Goal: Task Accomplishment & Management: Complete application form

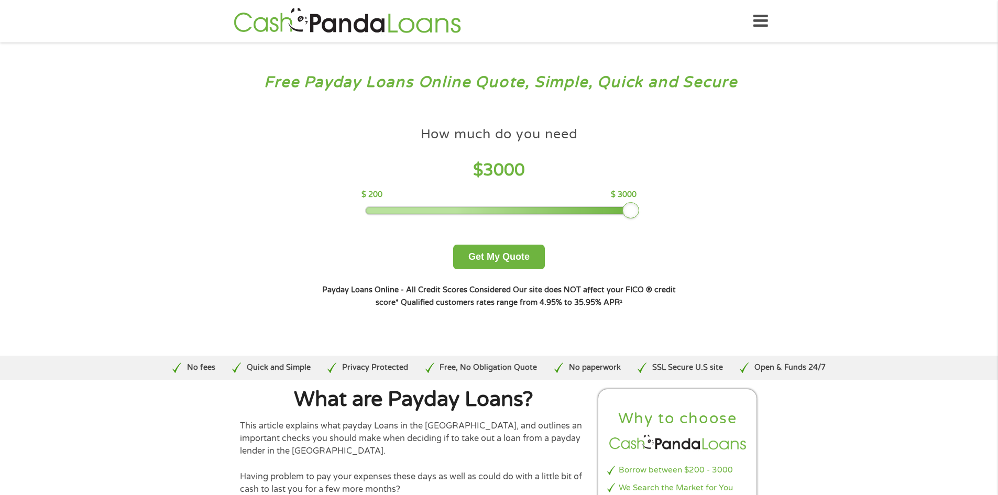
drag, startPoint x: 441, startPoint y: 207, endPoint x: 618, endPoint y: 214, distance: 176.7
click at [642, 202] on div "How much do you need $ 3000 $ 200 $ 3000 Get My Quote" at bounding box center [498, 196] width 367 height 148
click at [508, 253] on button "Get My Quote" at bounding box center [499, 257] width 92 height 25
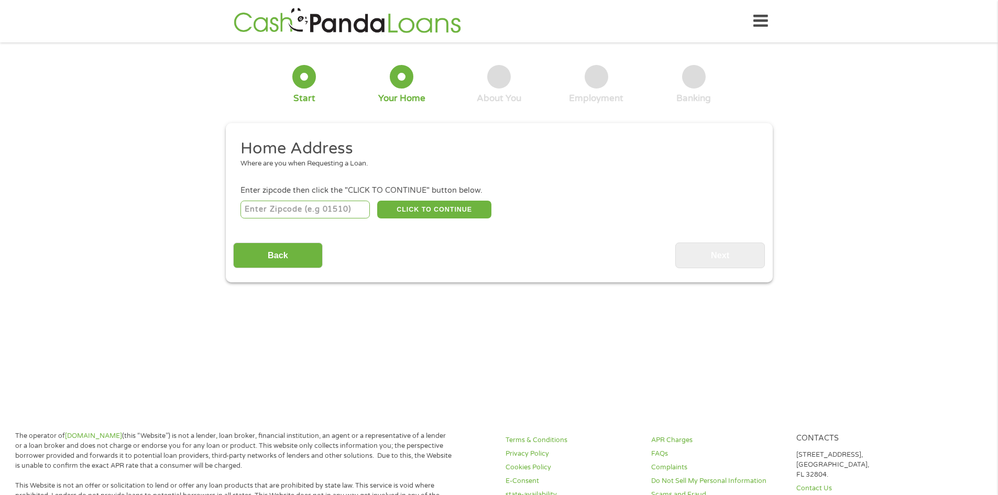
click at [255, 203] on input "number" at bounding box center [304, 210] width 129 height 18
type input "3"
type input "33064"
click at [450, 205] on button "CLICK TO CONTINUE" at bounding box center [434, 210] width 114 height 18
type input "33064"
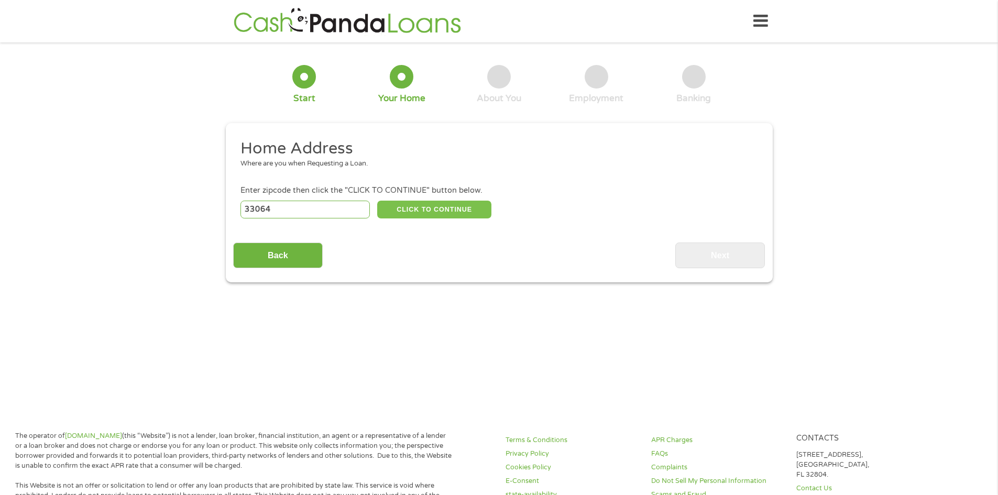
type input "[GEOGRAPHIC_DATA]"
select select "[US_STATE]"
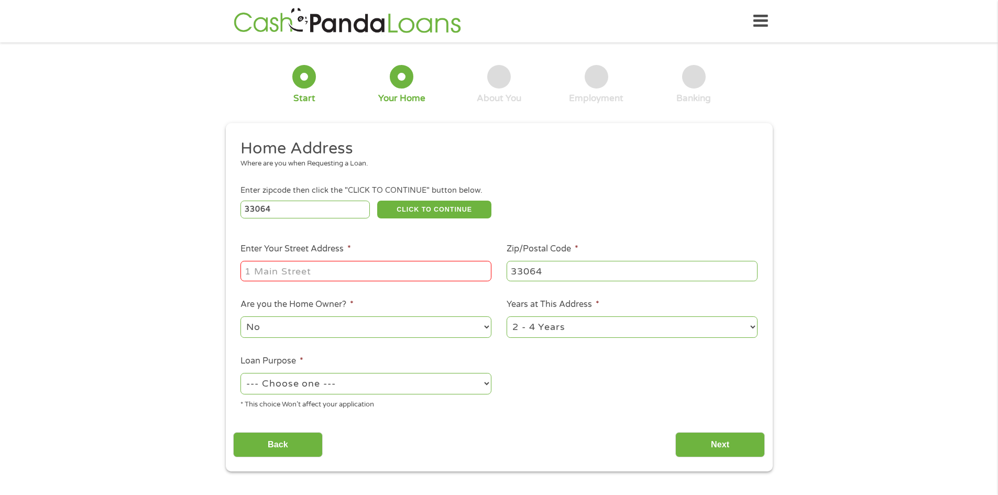
click at [281, 267] on input "Enter Your Street Address *" at bounding box center [365, 271] width 251 height 20
type input "[STREET_ADDRESS]"
click at [751, 326] on select "1 Year or less 1 - 2 Years 2 - 4 Years Over 4 Years" at bounding box center [632, 326] width 251 height 21
select select "60months"
click at [507, 317] on select "1 Year or less 1 - 2 Years 2 - 4 Years Over 4 Years" at bounding box center [632, 326] width 251 height 21
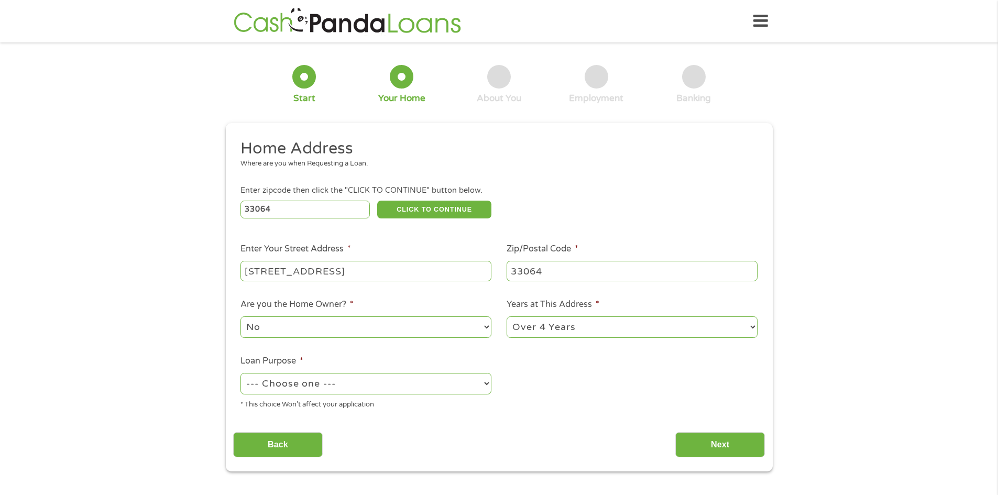
click at [397, 385] on select "--- Choose one --- Pay Bills Debt Consolidation Home Improvement Major Purchase…" at bounding box center [365, 383] width 251 height 21
select select "other"
click at [240, 374] on select "--- Choose one --- Pay Bills Debt Consolidation Home Improvement Major Purchase…" at bounding box center [365, 383] width 251 height 21
click at [716, 442] on input "Next" at bounding box center [720, 445] width 90 height 26
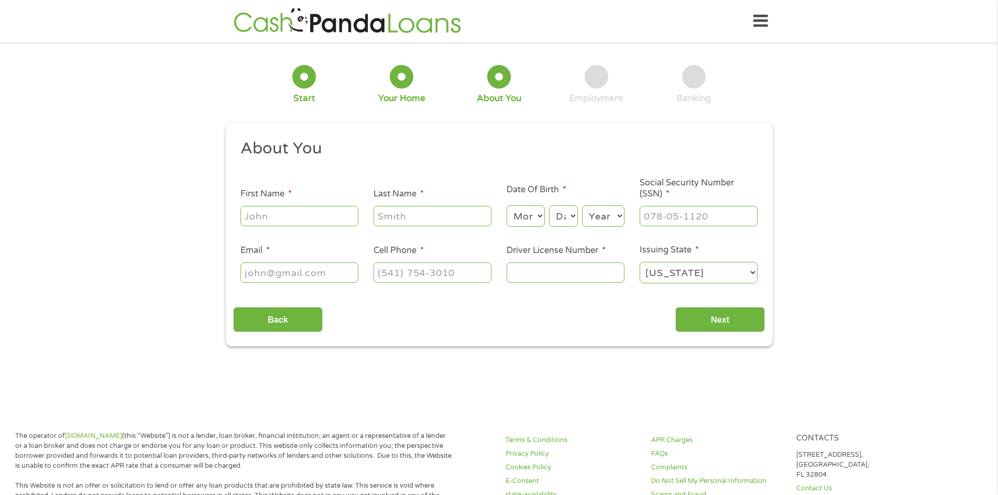
scroll to position [4, 4]
click at [250, 218] on input "First Name *" at bounding box center [299, 216] width 118 height 20
type input "[PERSON_NAME]"
click at [392, 211] on input "Last Name *" at bounding box center [432, 216] width 118 height 20
type input "[PERSON_NAME]"
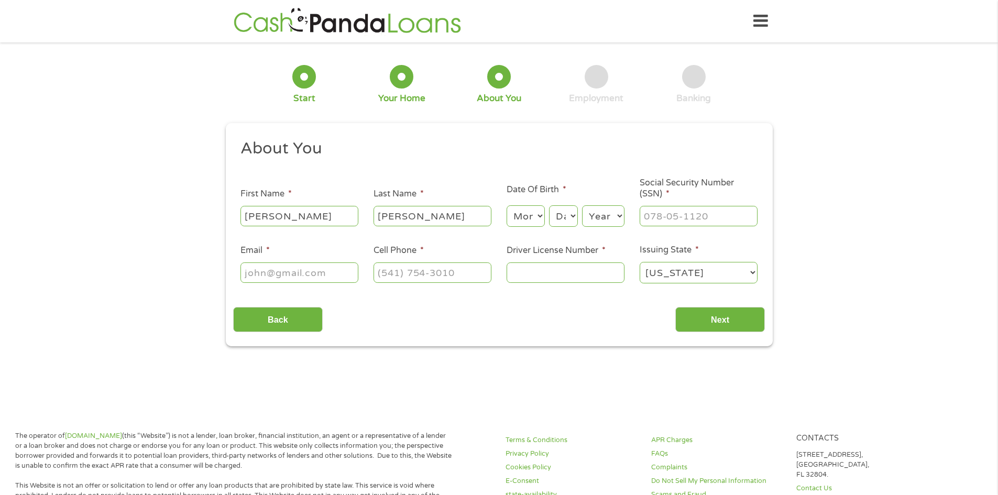
click at [542, 212] on select "Month 1 2 3 4 5 6 7 8 9 10 11 12" at bounding box center [526, 215] width 38 height 21
select select "2"
click at [507, 205] on select "Month 1 2 3 4 5 6 7 8 9 10 11 12" at bounding box center [526, 215] width 38 height 21
click at [569, 215] on select "Day 1 2 3 4 5 6 7 8 9 10 11 12 13 14 15 16 17 18 19 20 21 22 23 24 25 26 27 28 …" at bounding box center [563, 215] width 28 height 21
select select "16"
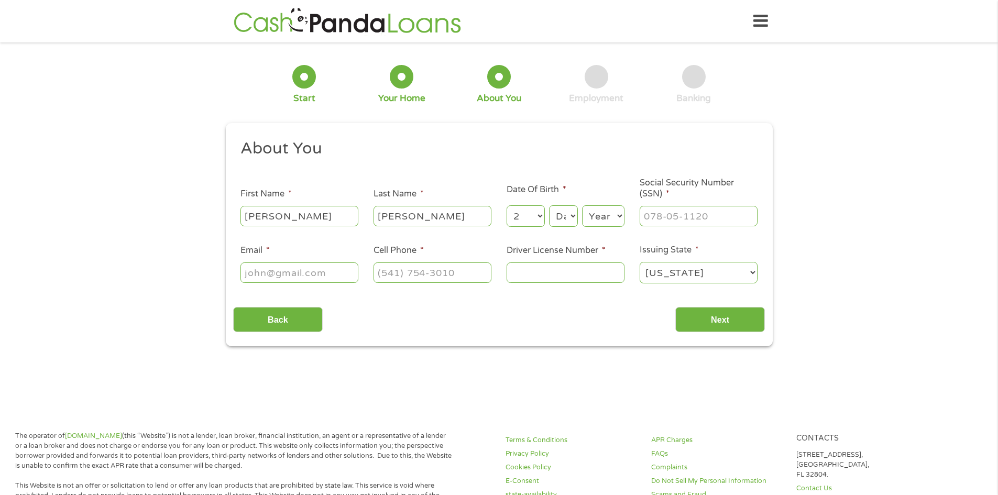
click at [549, 205] on select "Day 1 2 3 4 5 6 7 8 9 10 11 12 13 14 15 16 17 18 19 20 21 22 23 24 25 26 27 28 …" at bounding box center [563, 215] width 28 height 21
click at [603, 217] on select "Year [DATE] 2006 2005 2004 2003 2002 2001 2000 1999 1998 1997 1996 1995 1994 19…" at bounding box center [603, 215] width 42 height 21
select select "1955"
click at [582, 205] on select "Year [DATE] 2006 2005 2004 2003 2002 2001 2000 1999 1998 1997 1996 1995 1994 19…" at bounding box center [603, 215] width 42 height 21
click at [650, 219] on input "___-__-____" at bounding box center [699, 216] width 118 height 20
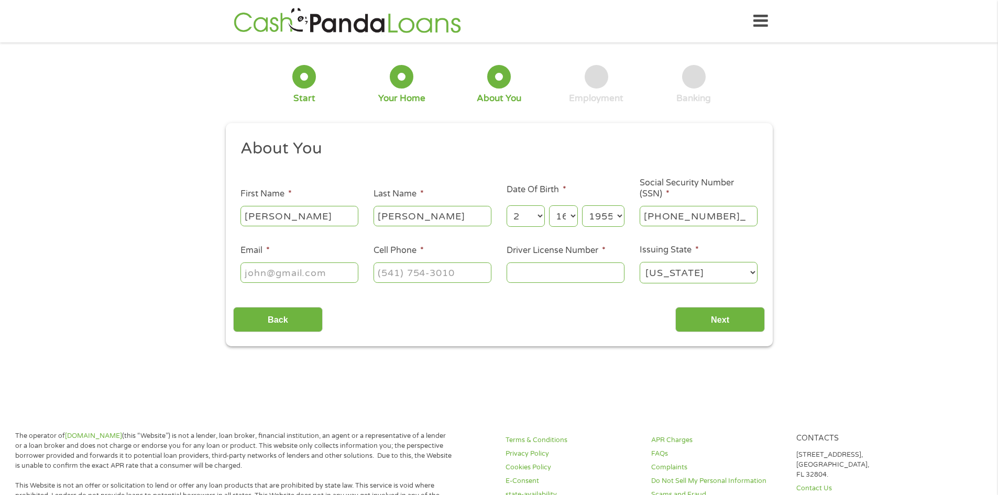
type input "248-02-7387"
click at [251, 273] on input "Email *" at bounding box center [299, 272] width 118 height 20
type input "[EMAIL_ADDRESS][DOMAIN_NAME]"
click at [391, 278] on input "(___) ___-____" at bounding box center [432, 272] width 118 height 20
type input "[PHONE_NUMBER]"
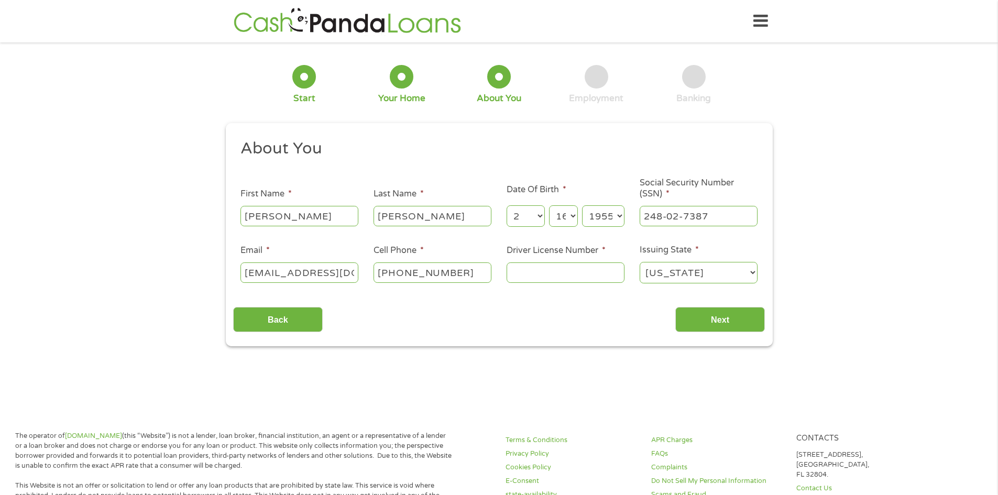
click at [524, 275] on input "Driver License Number *" at bounding box center [566, 272] width 118 height 20
type input "S365044555560"
click at [719, 320] on input "Next" at bounding box center [720, 320] width 90 height 26
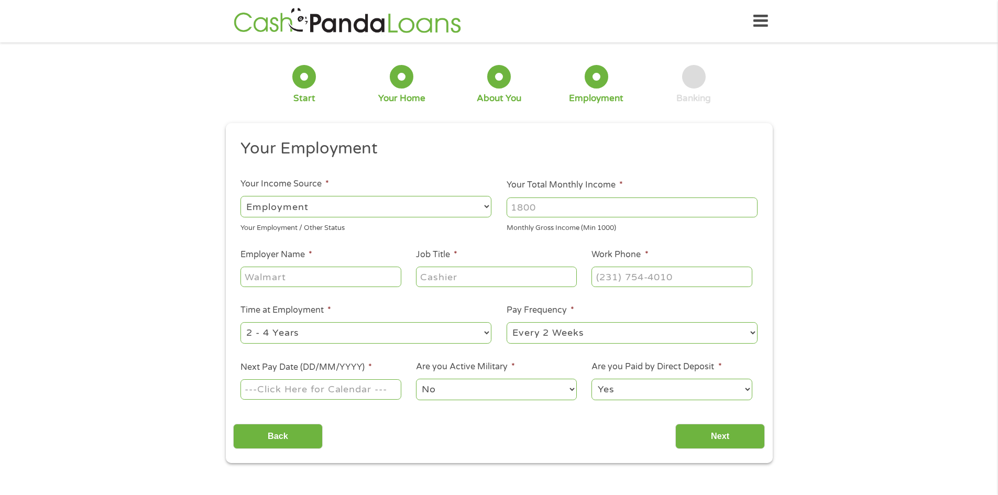
click at [485, 206] on select "--- Choose one --- Employment [DEMOGRAPHIC_DATA] Benefits" at bounding box center [365, 206] width 251 height 21
select select "benefits"
click at [240, 196] on select "--- Choose one --- Employment [DEMOGRAPHIC_DATA] Benefits" at bounding box center [365, 206] width 251 height 21
type input "Other"
type input "[PHONE_NUMBER]"
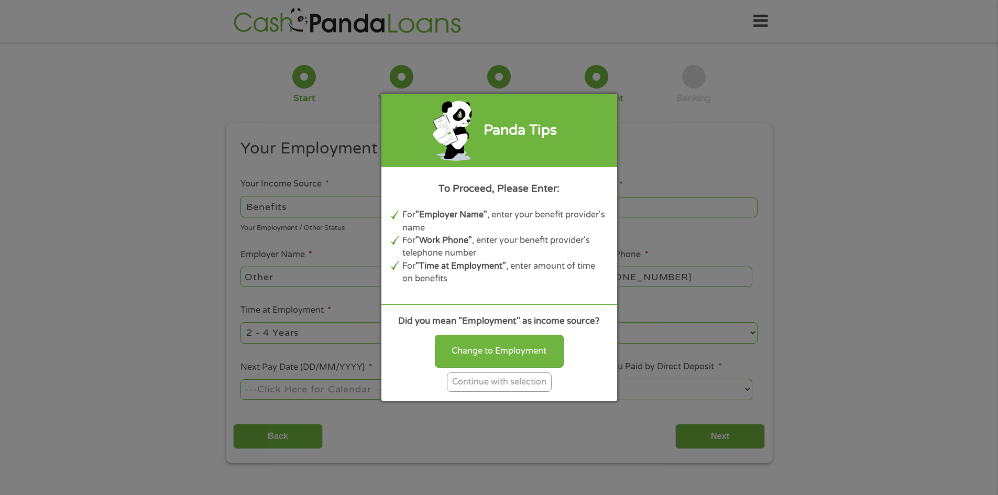
click at [503, 382] on div "Continue with selection" at bounding box center [499, 381] width 105 height 19
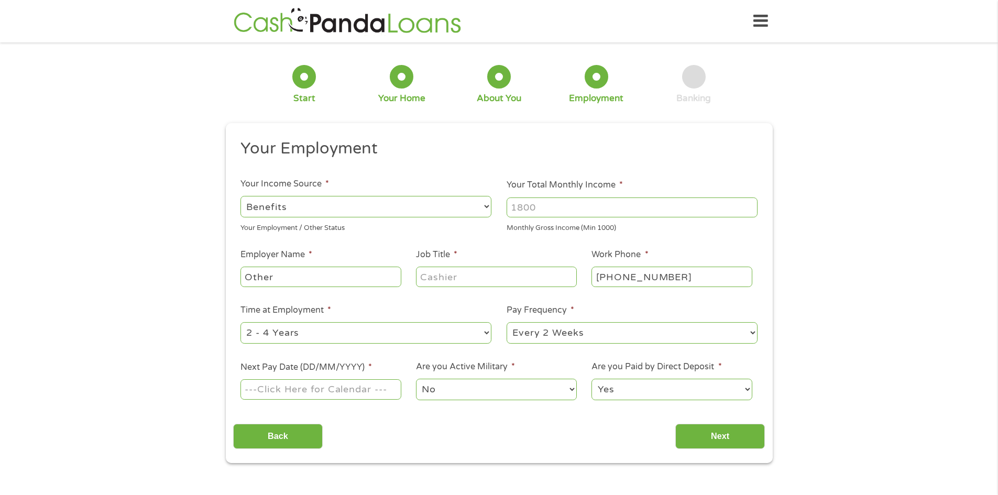
click at [544, 209] on input "Your Total Monthly Income *" at bounding box center [632, 207] width 251 height 20
type input "4500"
click at [448, 277] on input "Job Title *" at bounding box center [496, 277] width 160 height 20
type input "Former Tax Preparer"
click at [486, 332] on select "--- Choose one --- 1 Year or less 1 - 2 Years 2 - 4 Years Over 4 Years" at bounding box center [365, 332] width 251 height 21
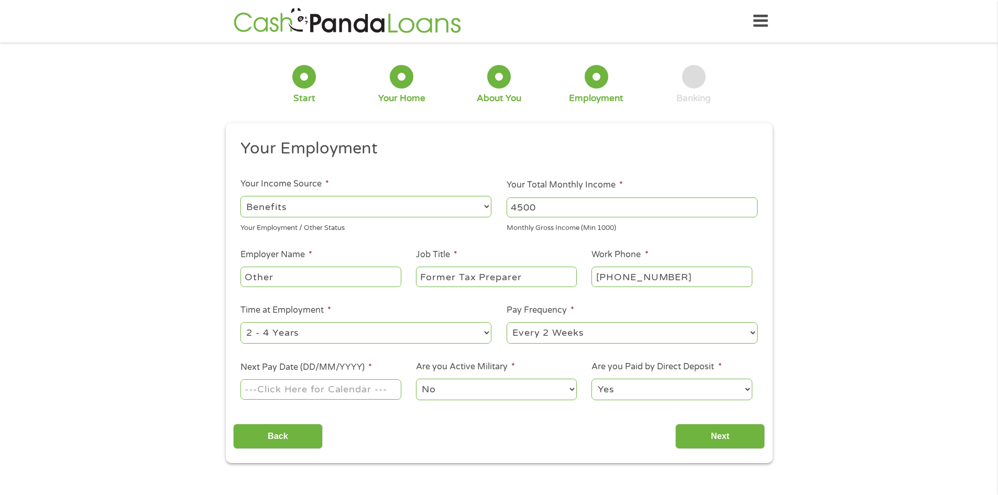
click at [240, 322] on select "--- Choose one --- 1 Year or less 1 - 2 Years 2 - 4 Years Over 4 Years" at bounding box center [365, 332] width 251 height 21
click at [654, 333] on select "--- Choose one --- Every 2 Weeks Every Week Monthly Semi-Monthly" at bounding box center [632, 332] width 251 height 21
select select "monthly"
click at [507, 322] on select "--- Choose one --- Every 2 Weeks Every Week Monthly Semi-Monthly" at bounding box center [632, 332] width 251 height 21
click at [265, 390] on input "Next Pay Date (DD/MM/YYYY) *" at bounding box center [320, 389] width 160 height 20
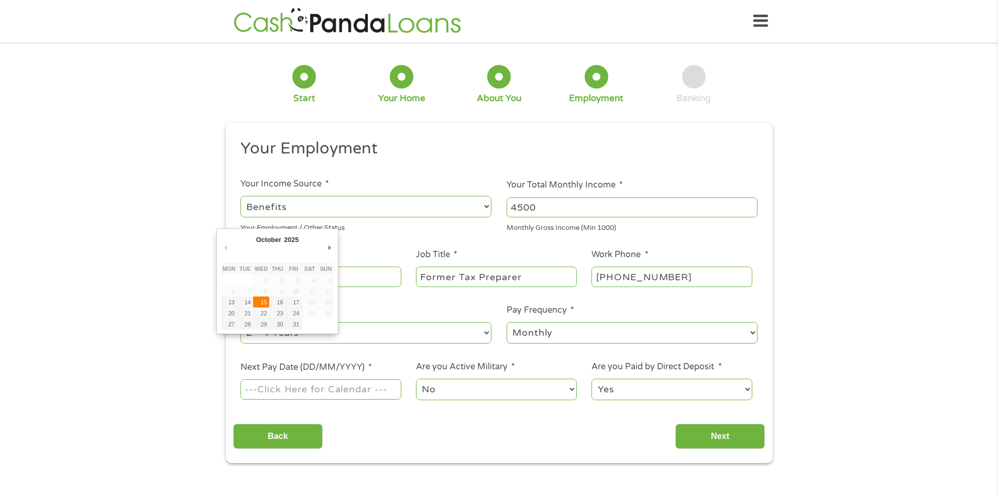
type input "[DATE]"
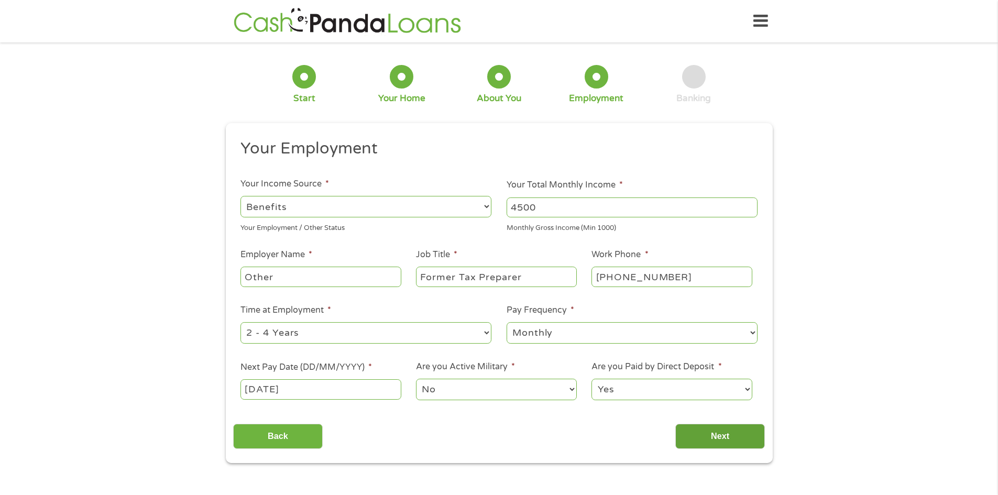
click at [728, 432] on input "Next" at bounding box center [720, 437] width 90 height 26
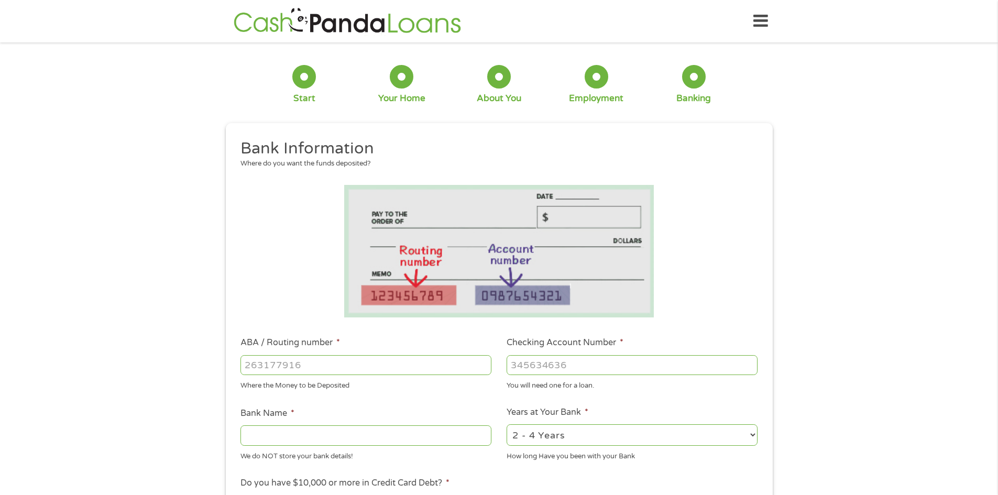
click at [256, 366] on input "ABA / Routing number *" at bounding box center [365, 365] width 251 height 20
type input "063100277"
type input "BANK OF AMERICA NA"
type input "063100277"
click at [541, 362] on input "Checking Account Number *" at bounding box center [632, 365] width 251 height 20
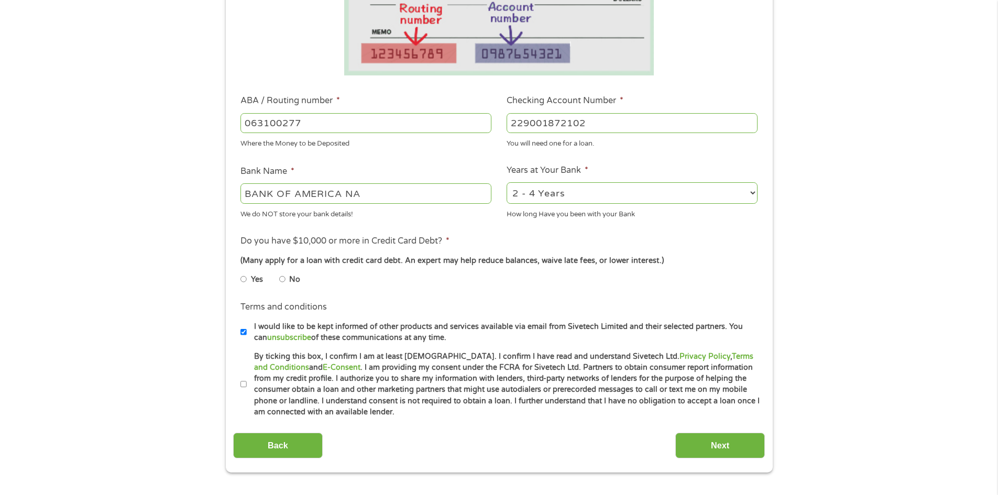
scroll to position [245, 0]
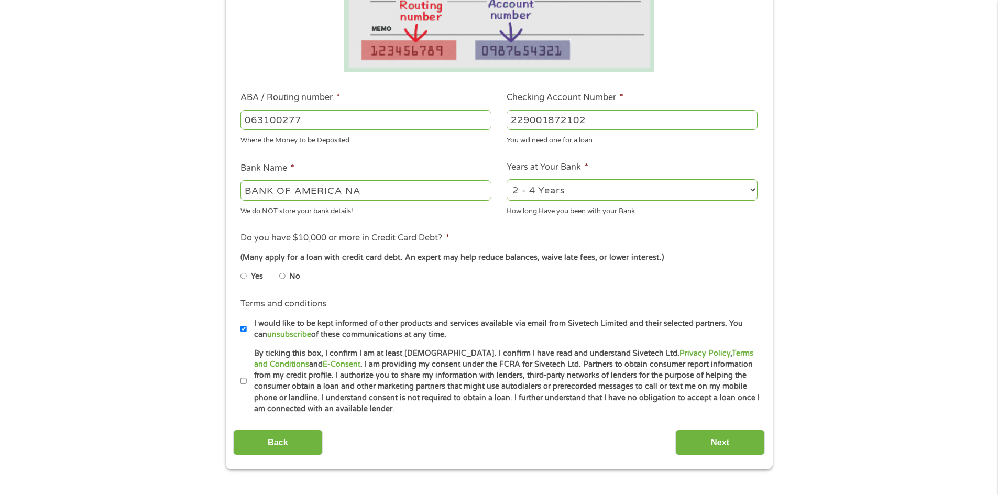
type input "229001872102"
click at [751, 189] on select "2 - 4 Years 6 - 12 Months 1 - 2 Years Over 4 Years" at bounding box center [632, 189] width 251 height 21
select select "60months"
click at [507, 179] on select "2 - 4 Years 6 - 12 Months 1 - 2 Years Over 4 Years" at bounding box center [632, 189] width 251 height 21
click at [284, 276] on input "No" at bounding box center [282, 276] width 6 height 17
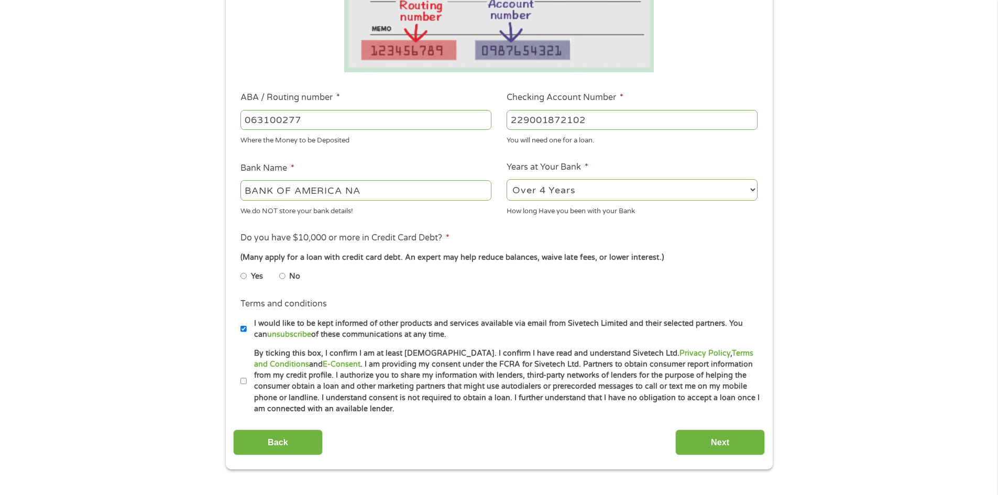
radio input "true"
click at [247, 380] on label "By ticking this box, I confirm I am at least [DEMOGRAPHIC_DATA]. I confirm I ha…" at bounding box center [504, 381] width 514 height 67
click at [246, 380] on input "By ticking this box, I confirm I am at least [DEMOGRAPHIC_DATA]. I confirm I ha…" at bounding box center [243, 381] width 6 height 17
checkbox input "true"
click at [718, 440] on input "Next" at bounding box center [720, 443] width 90 height 26
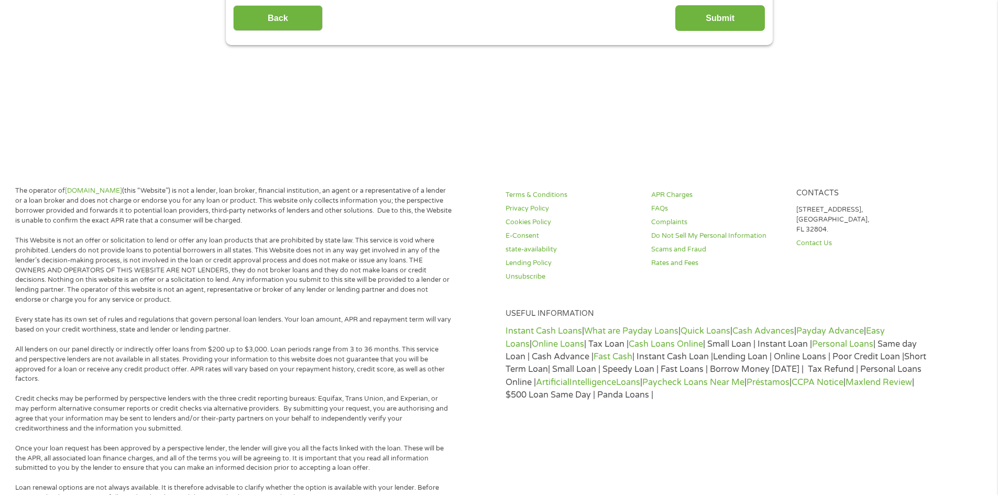
scroll to position [0, 0]
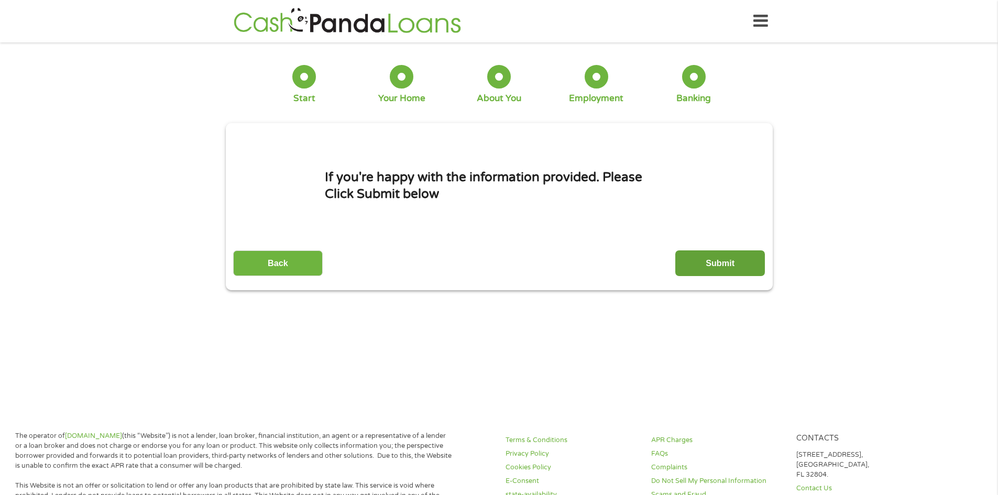
click at [704, 262] on input "Submit" at bounding box center [720, 263] width 90 height 26
